Goal: Transaction & Acquisition: Purchase product/service

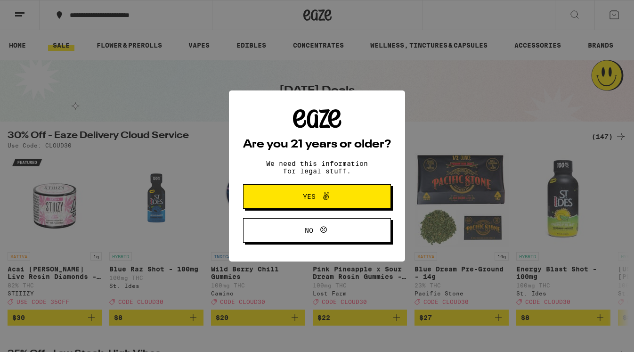
click at [331, 205] on button "Yes" at bounding box center [317, 196] width 148 height 24
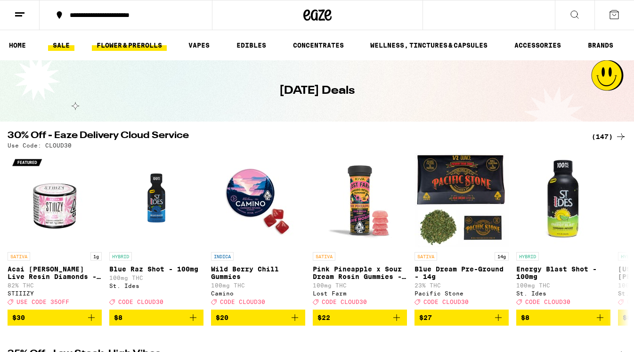
click at [145, 45] on link "FLOWER & PREROLLS" at bounding box center [129, 45] width 75 height 11
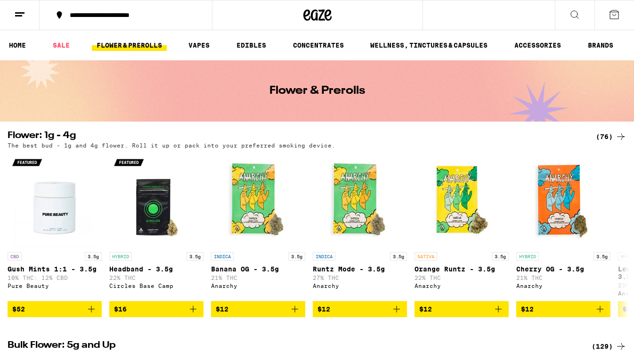
click at [609, 137] on div "(76)" at bounding box center [610, 136] width 31 height 11
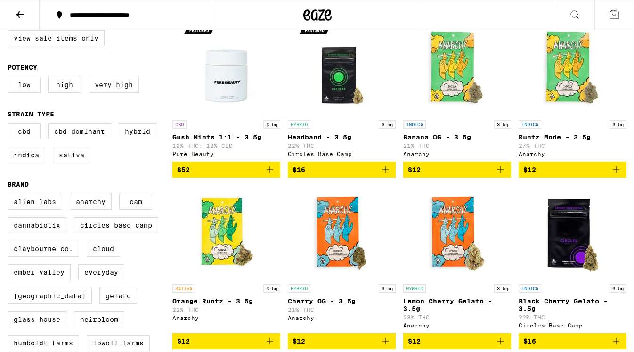
scroll to position [117, 0]
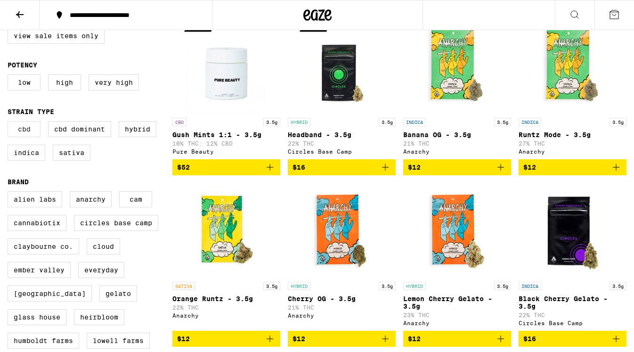
click at [26, 137] on label "CBD" at bounding box center [24, 129] width 33 height 16
click at [10, 123] on input "CBD" at bounding box center [9, 122] width 0 height 0
checkbox input "true"
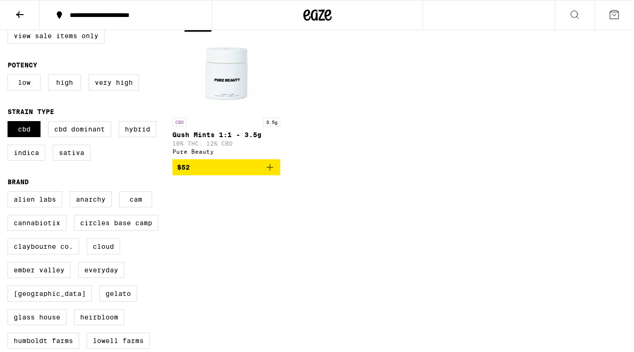
click at [234, 77] on img "Open page for Gush Mints 1:1 - 3.5g from Pure Beauty" at bounding box center [226, 66] width 94 height 94
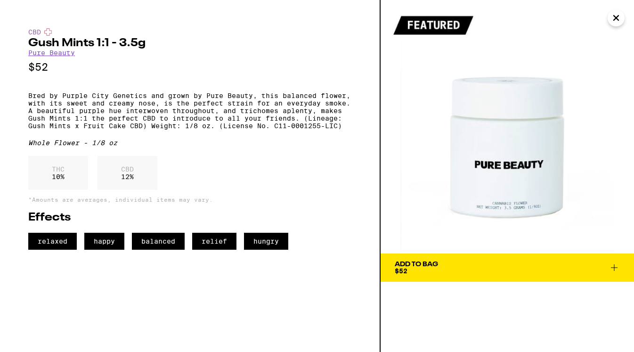
click at [527, 172] on img at bounding box center [506, 126] width 253 height 253
click at [65, 55] on link "Pure Beauty" at bounding box center [51, 53] width 47 height 8
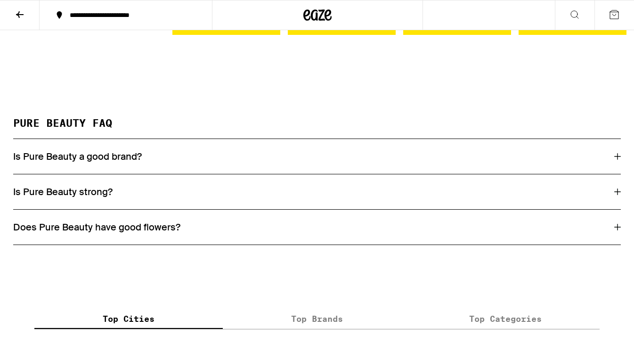
scroll to position [2799, 0]
